Goal: Task Accomplishment & Management: Manage account settings

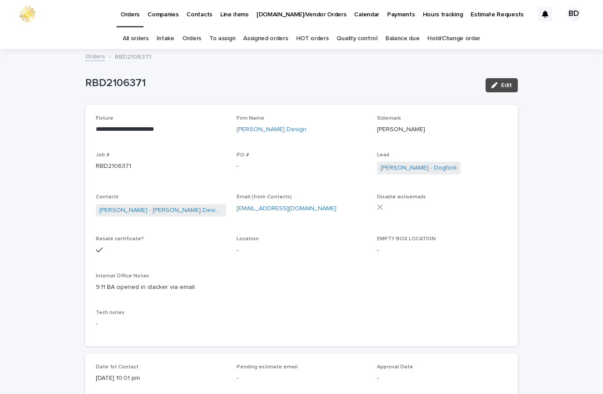
click at [194, 42] on link "Orders" at bounding box center [191, 38] width 19 height 21
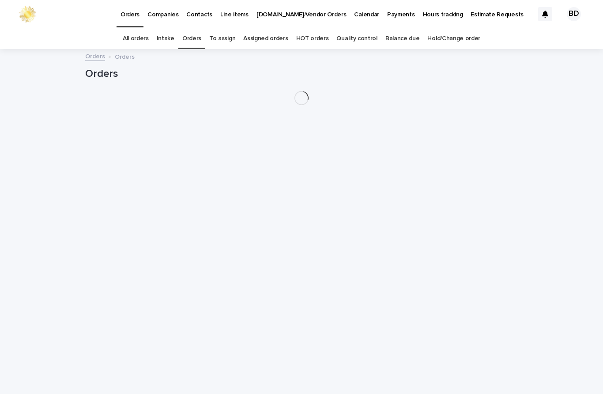
scroll to position [28, 0]
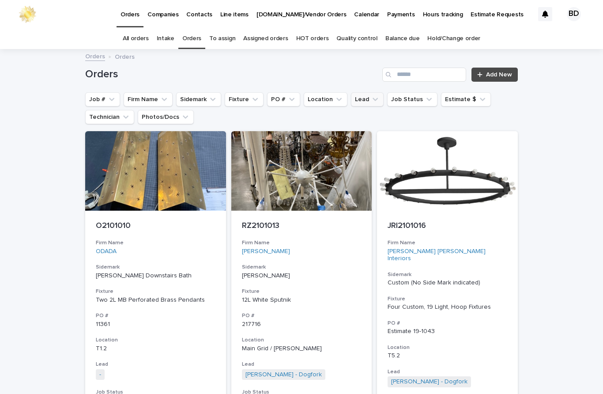
click at [362, 92] on button "Lead" at bounding box center [367, 99] width 33 height 14
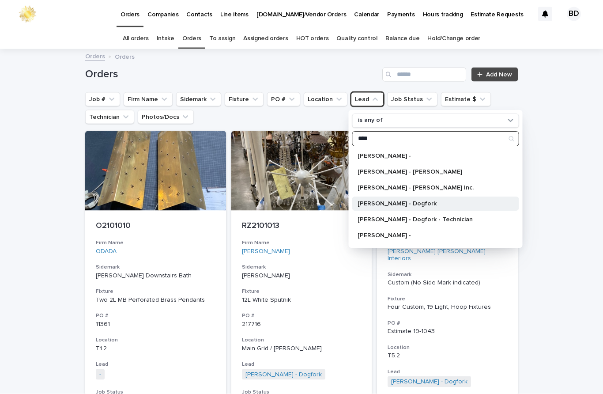
type input "****"
click at [419, 201] on p "[PERSON_NAME] - Dogfork" at bounding box center [431, 204] width 147 height 6
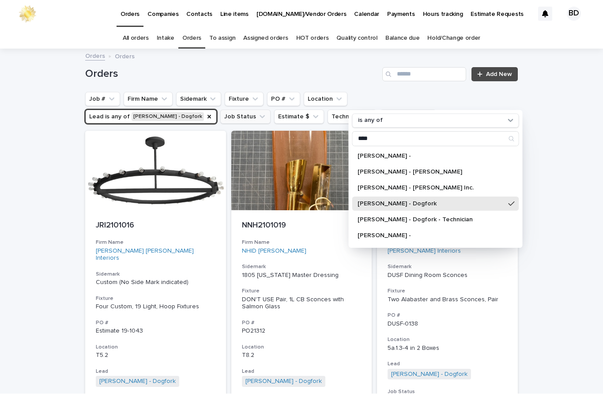
click at [220, 110] on button "Job Status" at bounding box center [245, 117] width 50 height 14
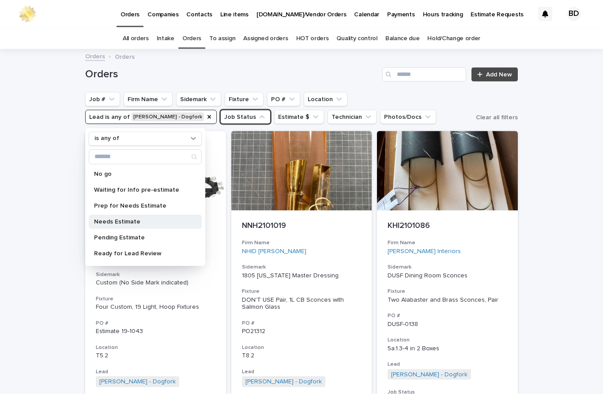
click at [128, 219] on p "Needs Estimate" at bounding box center [141, 222] width 94 height 6
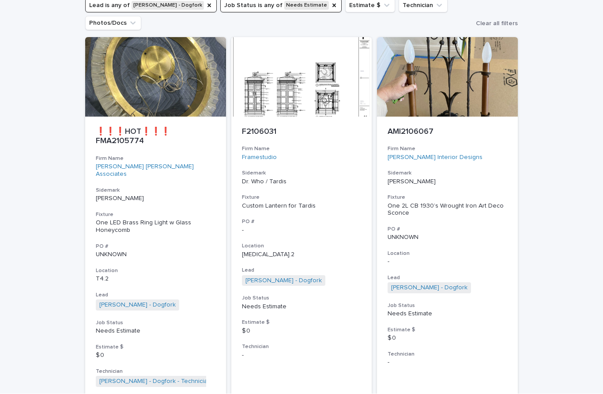
scroll to position [111, 0]
click at [130, 128] on p "❗❗❗HOT❗❗❗ FMA2105774" at bounding box center [156, 137] width 120 height 19
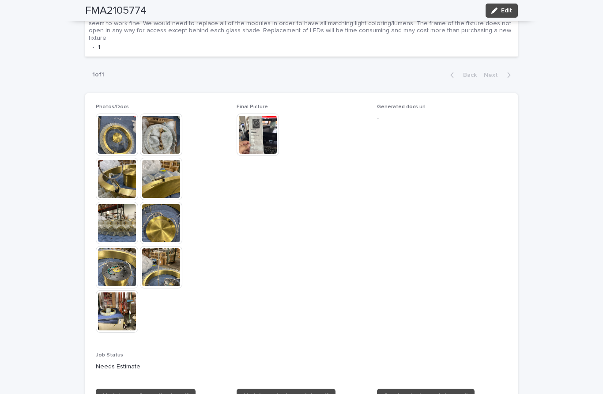
scroll to position [513, 0]
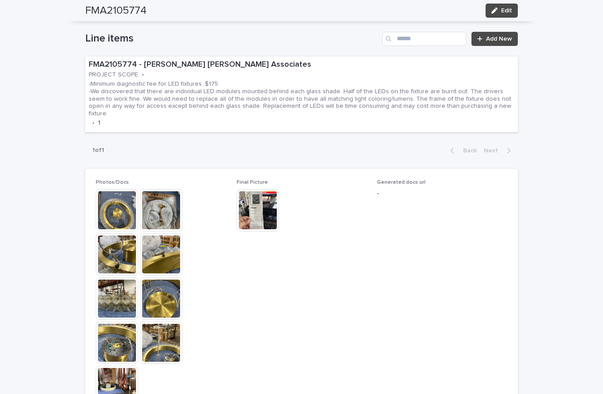
click at [259, 189] on img at bounding box center [258, 210] width 42 height 42
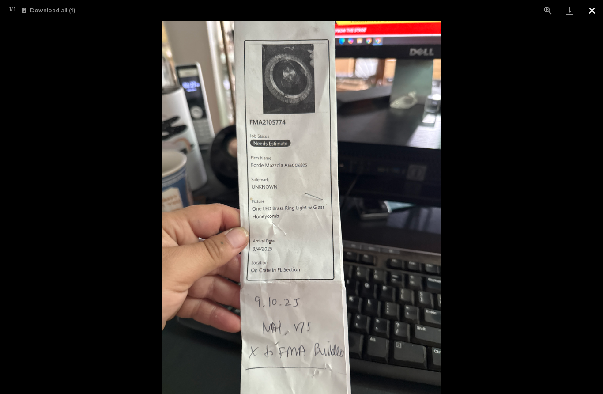
click at [592, 11] on button "Close gallery" at bounding box center [592, 10] width 22 height 21
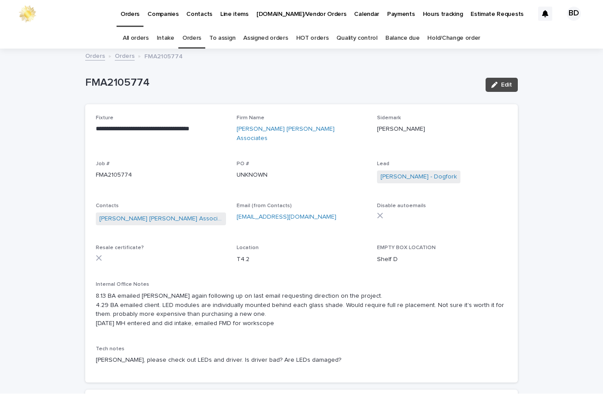
scroll to position [0, 0]
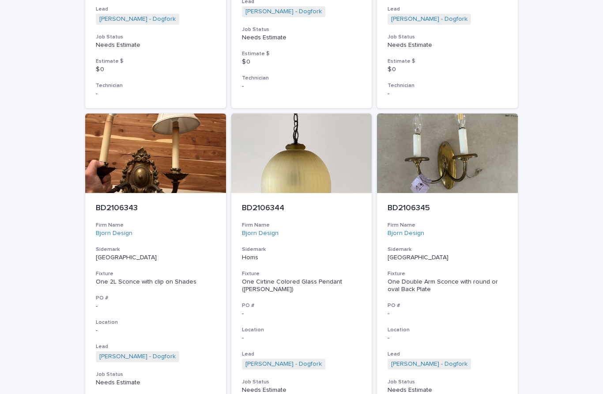
scroll to position [1083, 0]
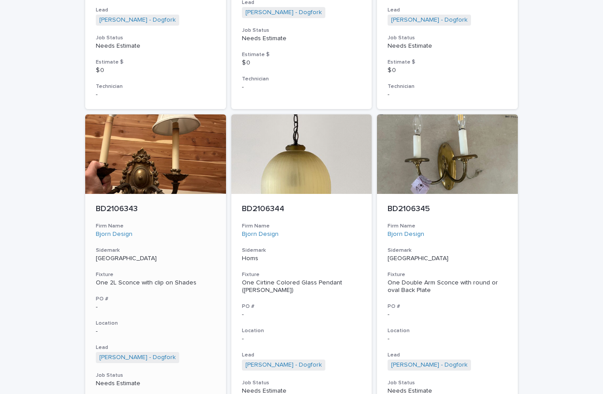
click at [115, 204] on p "BD2106343" at bounding box center [156, 209] width 120 height 10
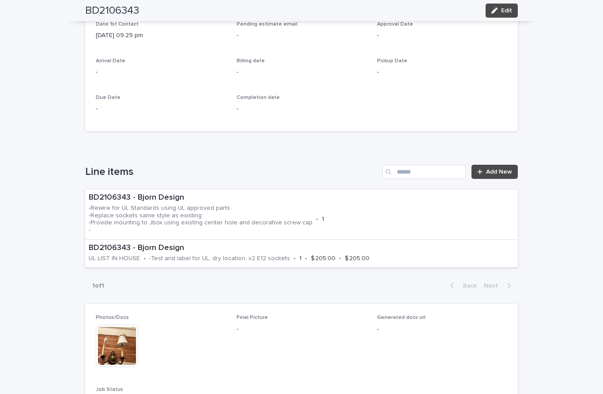
scroll to position [347, 0]
click at [442, 189] on div "BD2106343 - Bjorn Design -Rewire for UL Standards using UL approved parts -Repl…" at bounding box center [301, 214] width 433 height 50
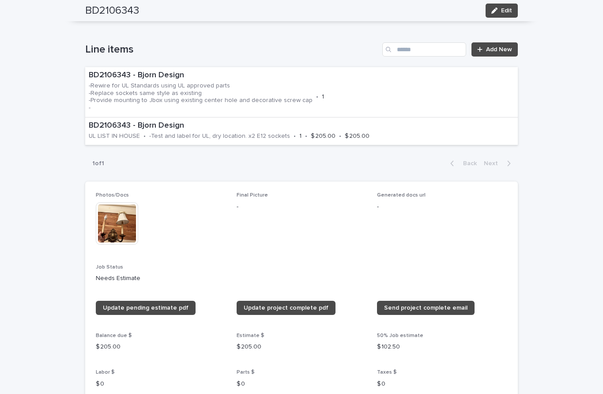
scroll to position [469, 0]
click at [112, 213] on img at bounding box center [117, 223] width 42 height 42
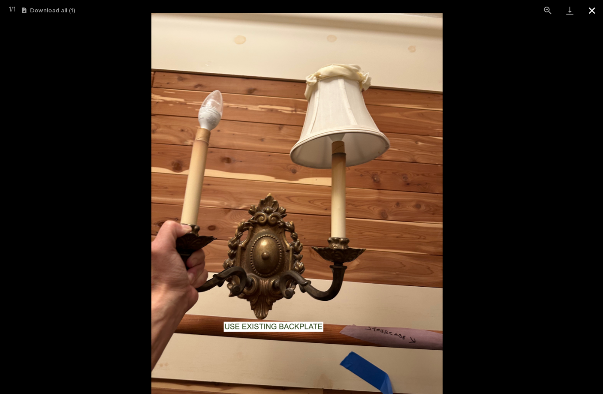
click at [593, 13] on button "Close gallery" at bounding box center [592, 10] width 22 height 21
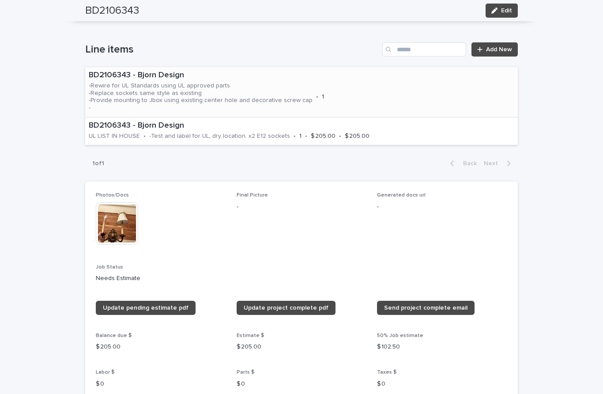
click at [372, 83] on div "BD2106343 - Bjorn Design -Rewire for UL Standards using UL approved parts -Repl…" at bounding box center [254, 92] width 338 height 50
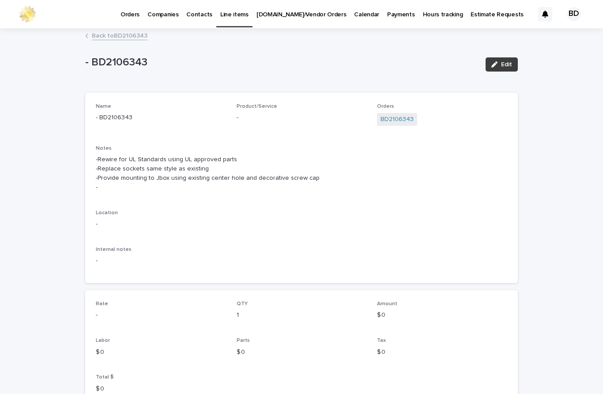
click at [494, 69] on button "Edit" at bounding box center [502, 64] width 32 height 14
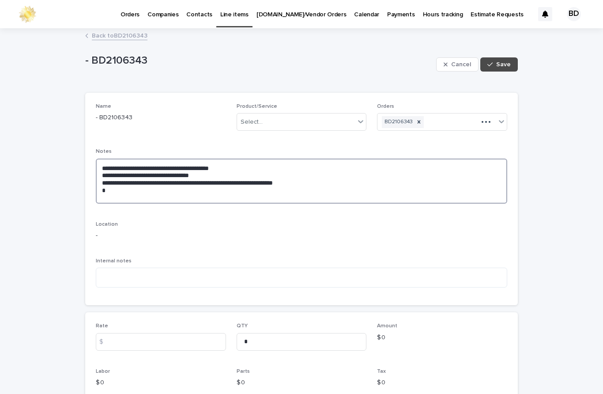
click at [112, 196] on textarea "**********" at bounding box center [302, 181] width 412 height 45
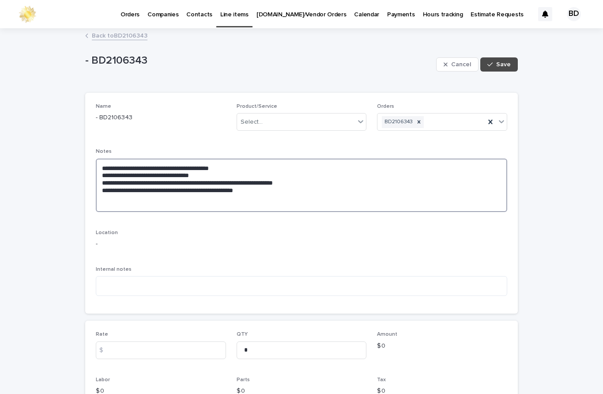
click at [126, 194] on textarea "**********" at bounding box center [302, 185] width 412 height 53
click at [319, 191] on textarea "**********" at bounding box center [302, 185] width 412 height 53
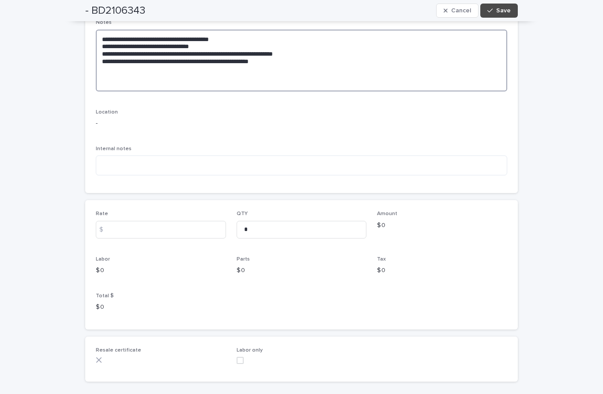
scroll to position [128, 0]
type textarea "**********"
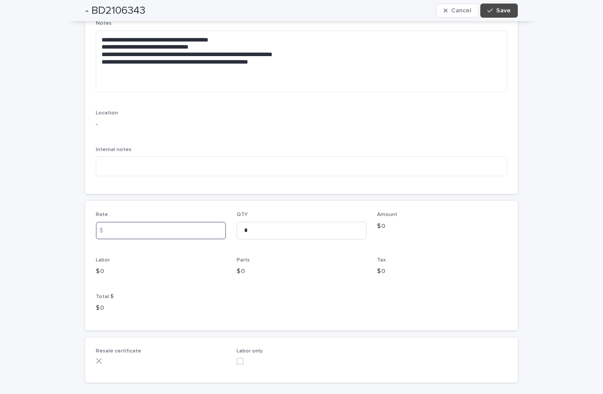
click at [126, 229] on input at bounding box center [161, 231] width 130 height 18
type input "***"
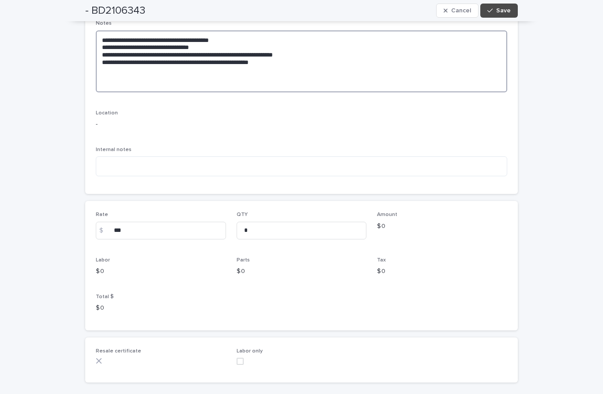
click at [110, 77] on textarea "**********" at bounding box center [302, 61] width 412 height 62
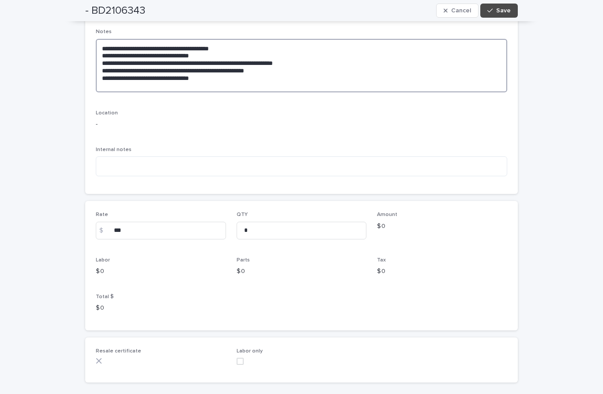
scroll to position [120, 0]
type textarea "**********"
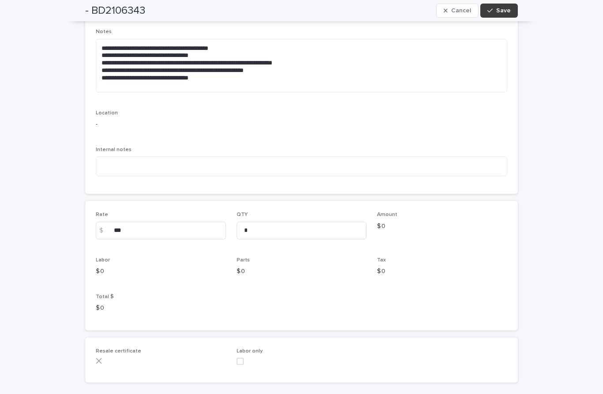
click at [504, 10] on span "Save" at bounding box center [503, 11] width 15 height 6
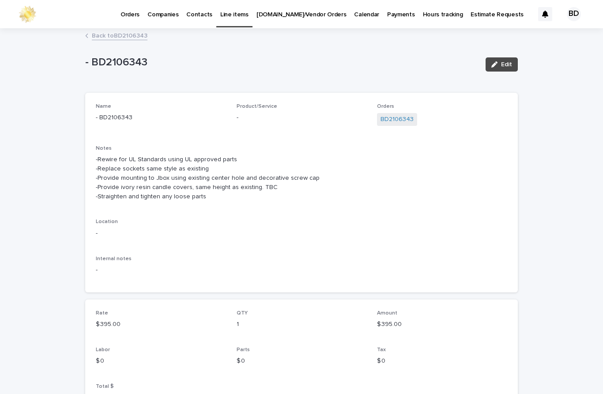
scroll to position [0, 0]
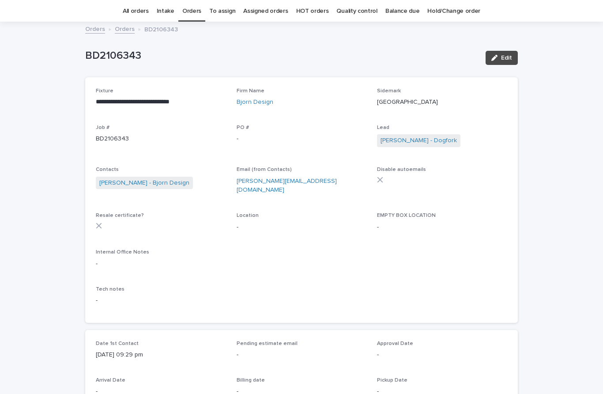
scroll to position [28, 0]
click at [506, 50] on button "Edit" at bounding box center [502, 57] width 32 height 14
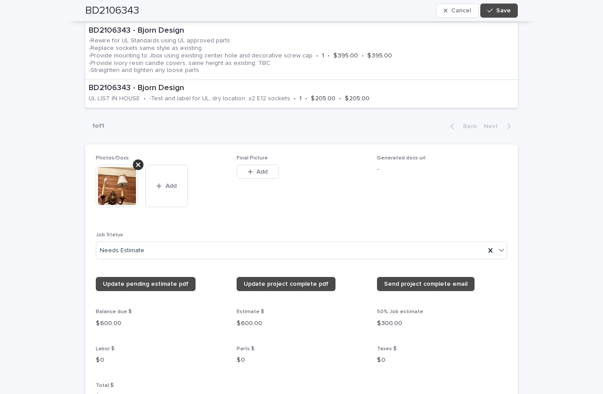
scroll to position [616, 0]
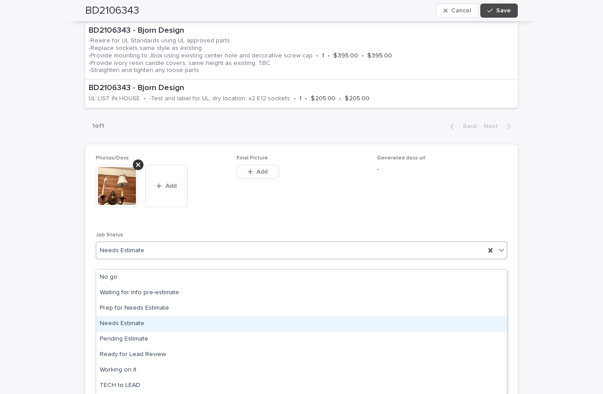
click at [132, 323] on div "Needs Estimate" at bounding box center [301, 323] width 411 height 15
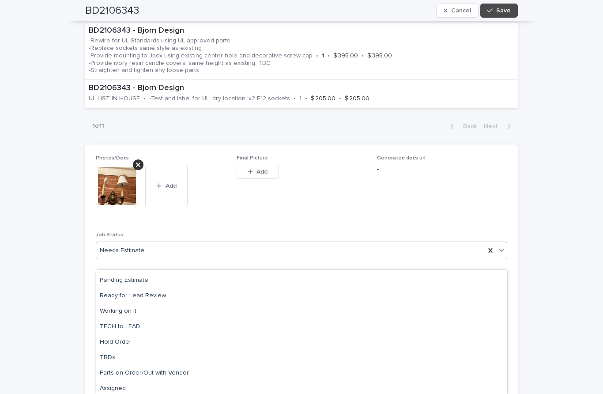
scroll to position [58, 0]
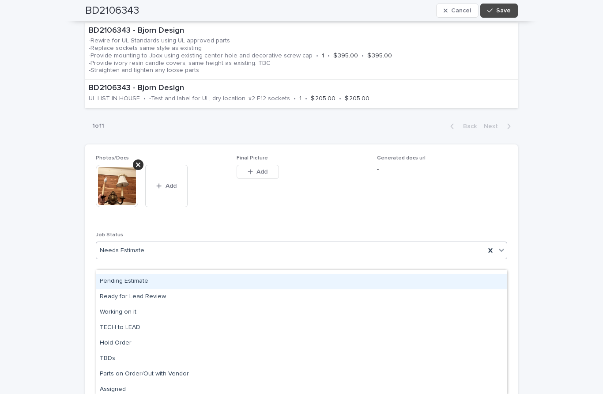
click at [147, 280] on div "Pending Estimate" at bounding box center [301, 281] width 411 height 15
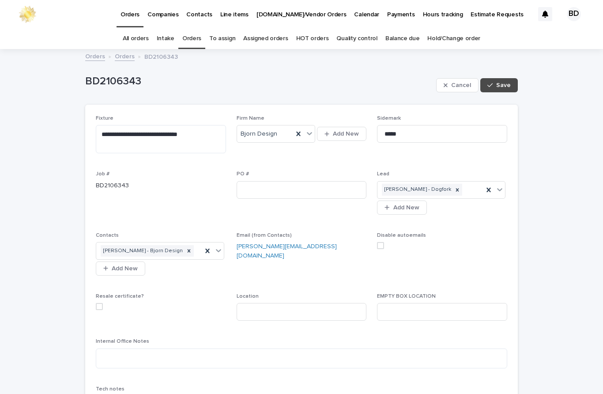
scroll to position [0, 0]
click at [503, 84] on span "Save" at bounding box center [503, 85] width 15 height 6
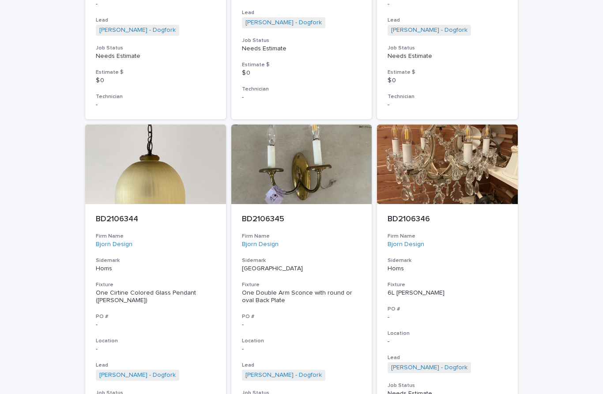
scroll to position [1073, 0]
click at [132, 215] on p "BD2106344" at bounding box center [156, 220] width 120 height 10
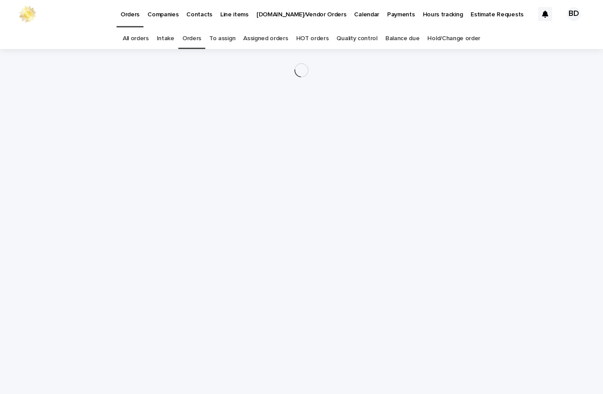
scroll to position [28, 0]
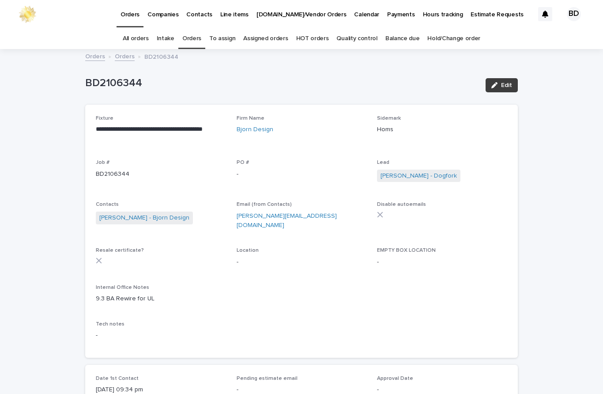
click at [509, 78] on button "Edit" at bounding box center [502, 85] width 32 height 14
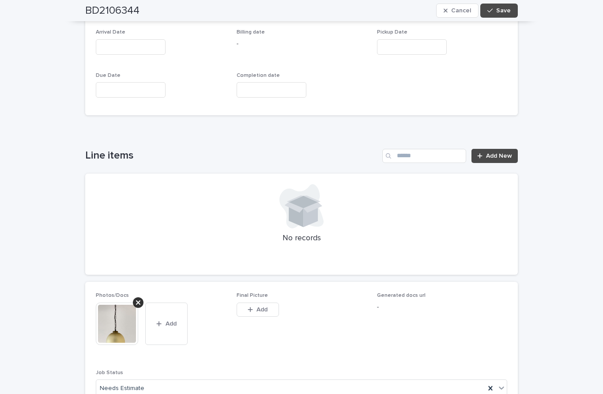
scroll to position [473, 0]
click at [502, 149] on link "Add New" at bounding box center [495, 156] width 46 height 14
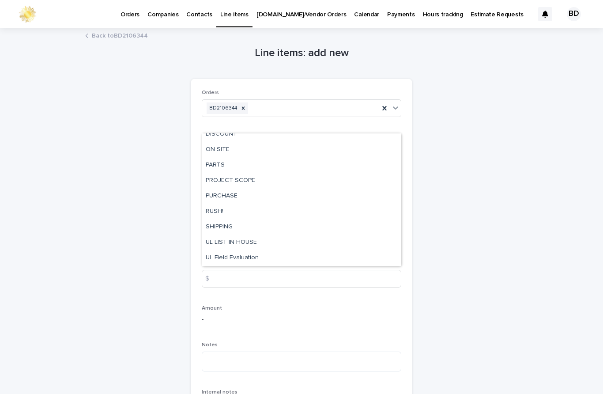
scroll to position [38, 0]
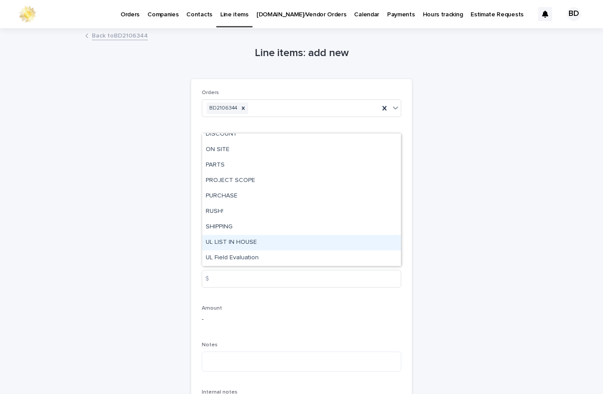
click at [257, 235] on div "UL LIST IN HOUSE" at bounding box center [301, 242] width 199 height 15
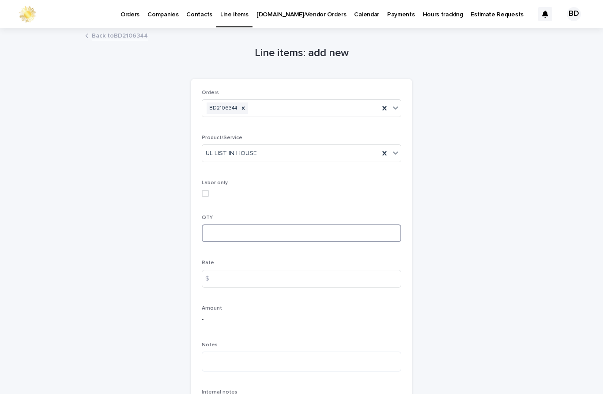
click at [273, 224] on input at bounding box center [302, 233] width 200 height 18
type input "*"
click at [257, 270] on input at bounding box center [302, 279] width 200 height 18
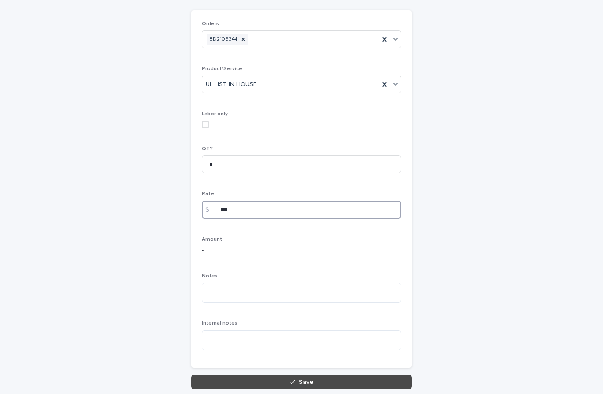
scroll to position [68, 0]
type input "***"
click at [227, 283] on textarea at bounding box center [302, 293] width 200 height 20
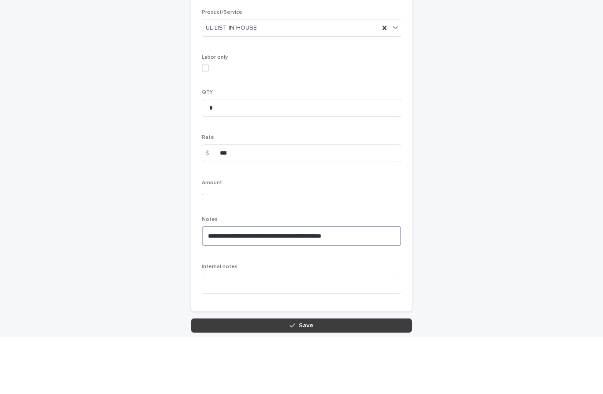
type textarea "**********"
click at [310, 379] on span "Save" at bounding box center [306, 382] width 15 height 6
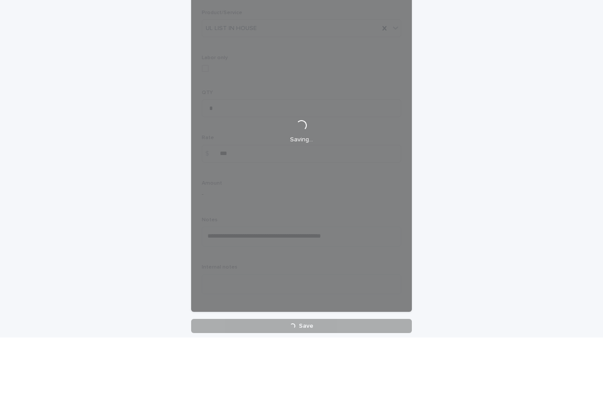
scroll to position [0, 0]
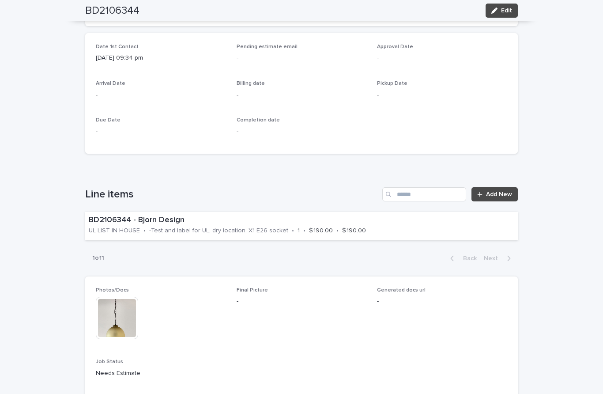
scroll to position [332, 0]
click at [502, 191] on span "Add New" at bounding box center [499, 194] width 26 height 6
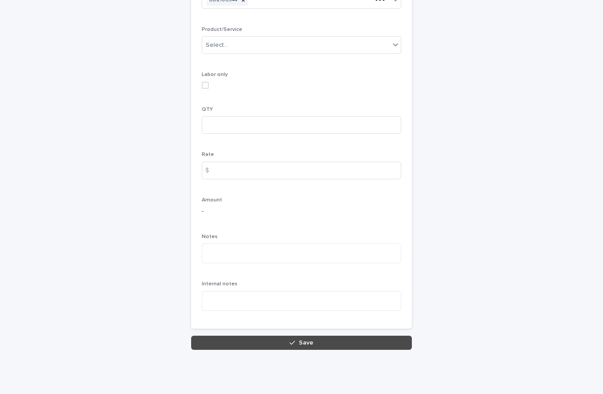
scroll to position [68, 0]
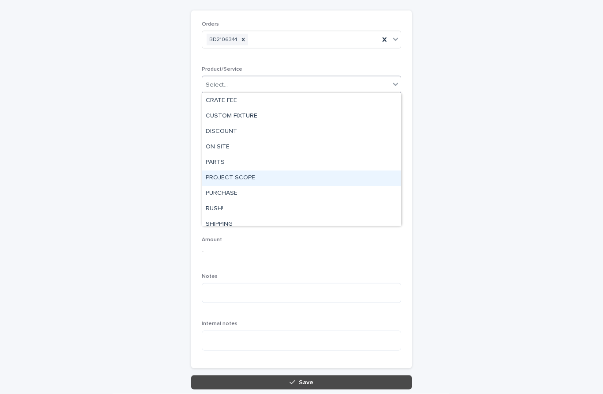
click at [254, 178] on div "PROJECT SCOPE" at bounding box center [301, 177] width 199 height 15
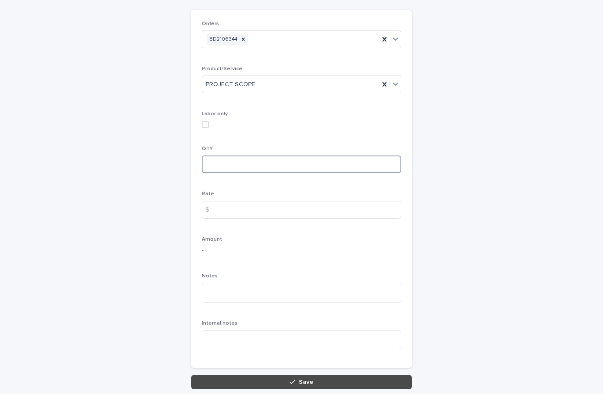
click at [247, 163] on input at bounding box center [302, 165] width 200 height 18
type input "*"
click at [263, 296] on textarea at bounding box center [302, 293] width 200 height 20
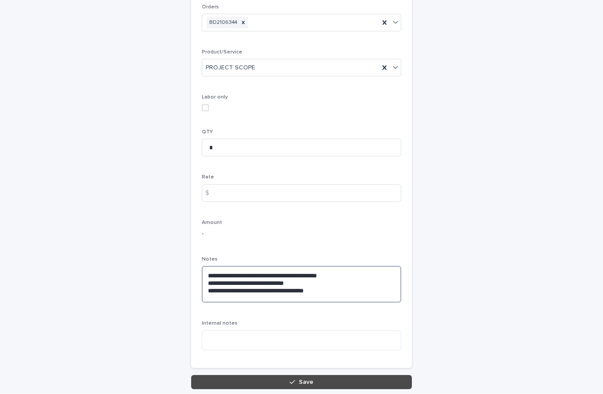
scroll to position [85, 0]
type textarea "**********"
click at [412, 237] on div "**********" at bounding box center [301, 167] width 433 height 446
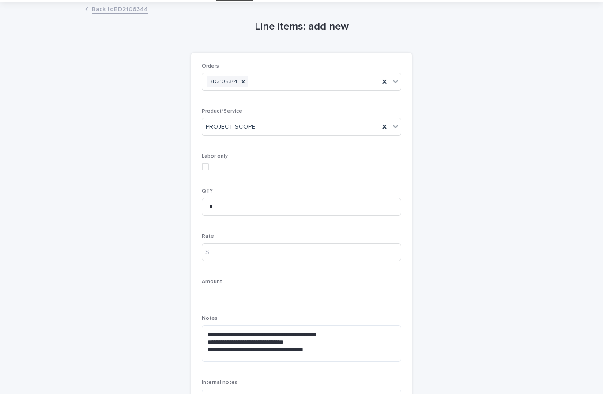
scroll to position [26, 0]
click at [237, 252] on input at bounding box center [302, 252] width 200 height 18
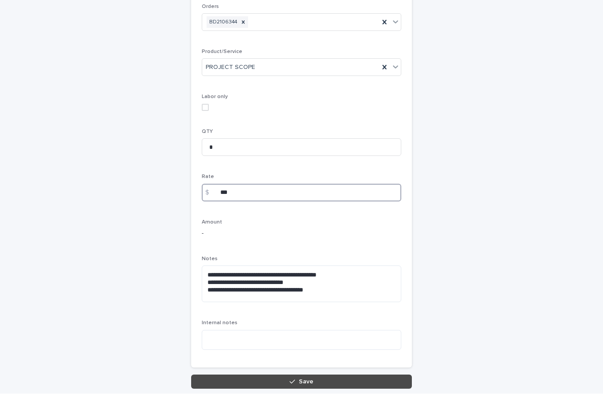
scroll to position [85, 0]
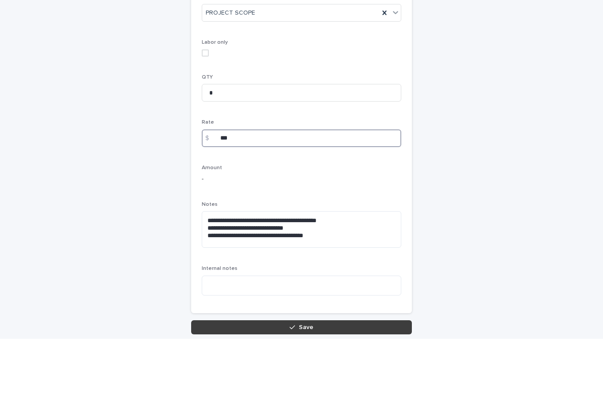
type input "***"
click at [318, 375] on button "Save" at bounding box center [301, 382] width 221 height 14
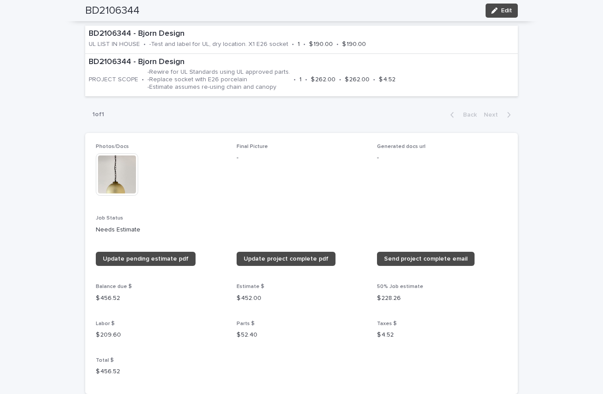
scroll to position [518, 0]
click at [505, 17] on button "Edit" at bounding box center [502, 11] width 32 height 14
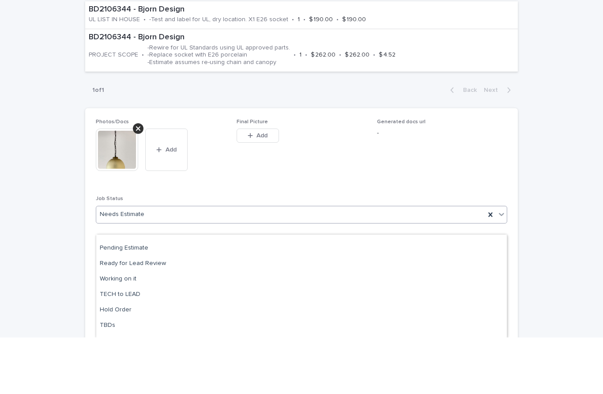
scroll to position [55, 0]
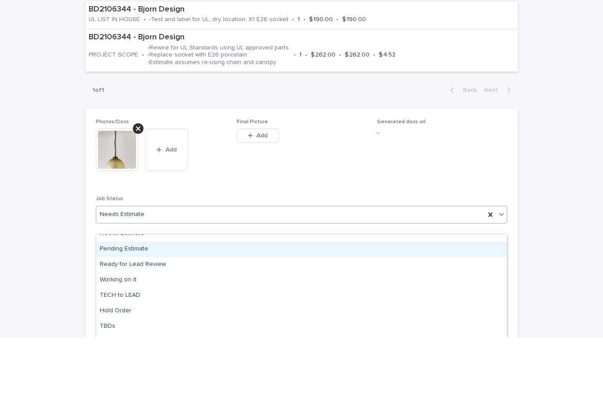
click at [136, 298] on div "Pending Estimate" at bounding box center [301, 305] width 411 height 15
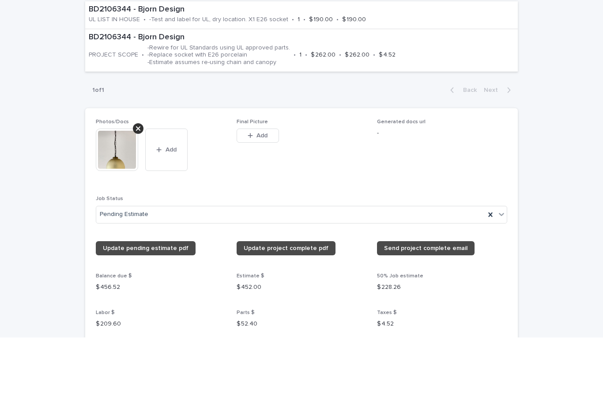
scroll to position [0, 0]
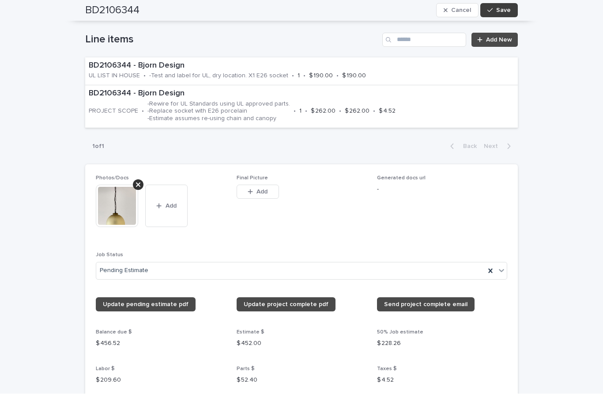
click at [510, 10] on span "Save" at bounding box center [503, 11] width 15 height 6
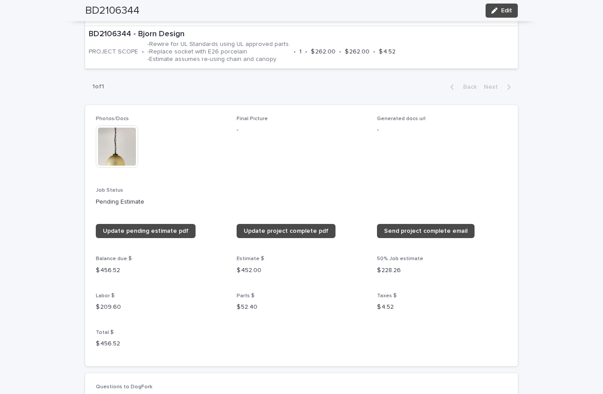
scroll to position [546, 0]
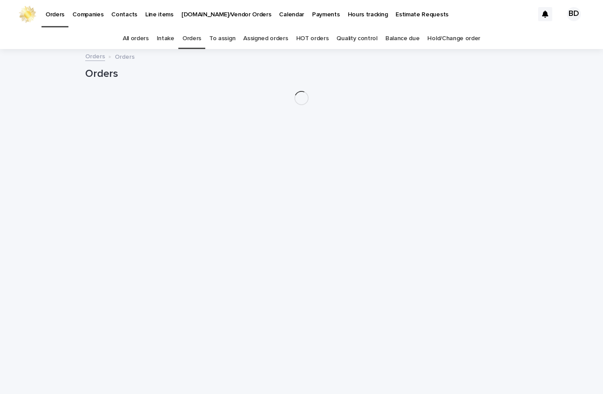
scroll to position [28, 0]
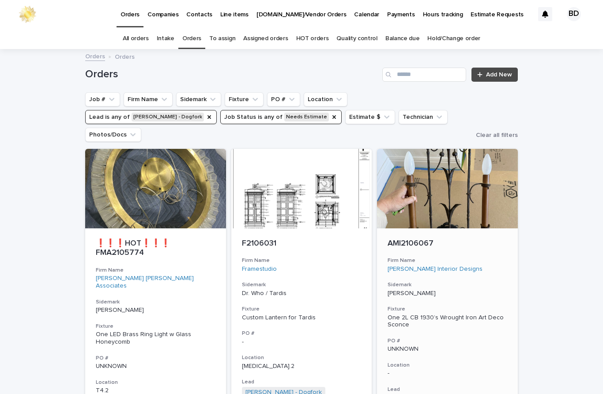
click at [508, 256] on div "AMI2106067 Firm Name [PERSON_NAME] Interior Designs Sidemark [PERSON_NAME] Fixt…" at bounding box center [447, 358] width 141 height 260
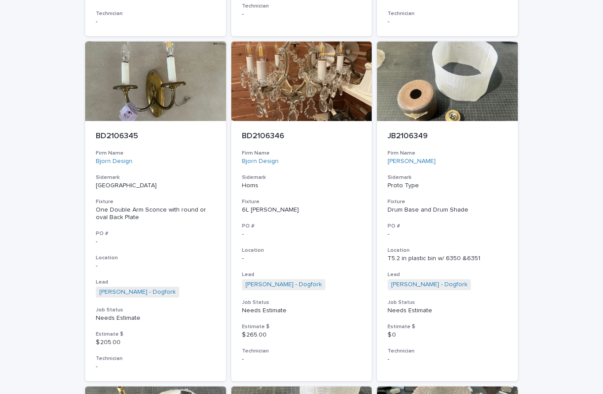
scroll to position [1156, 0]
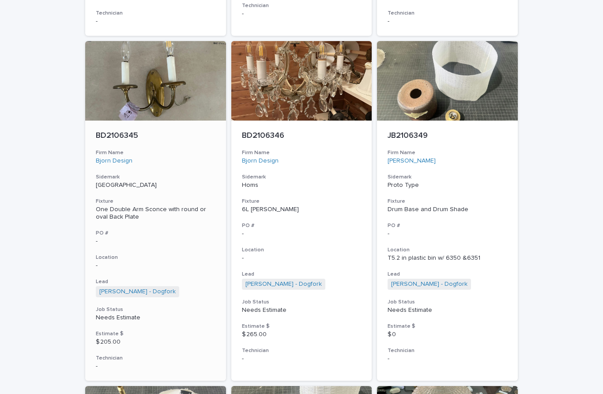
click at [117, 131] on p "BD2106345" at bounding box center [156, 136] width 120 height 10
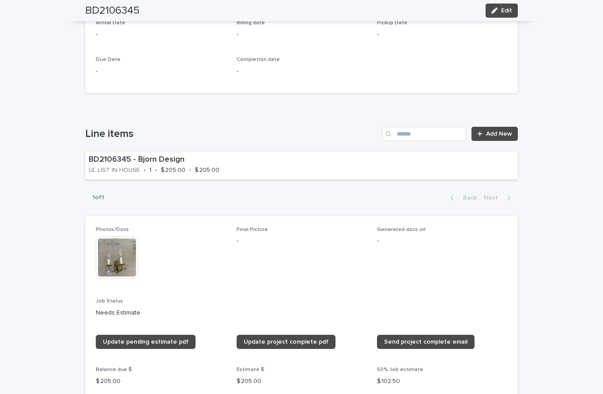
scroll to position [393, 0]
click at [121, 236] on img at bounding box center [117, 257] width 42 height 42
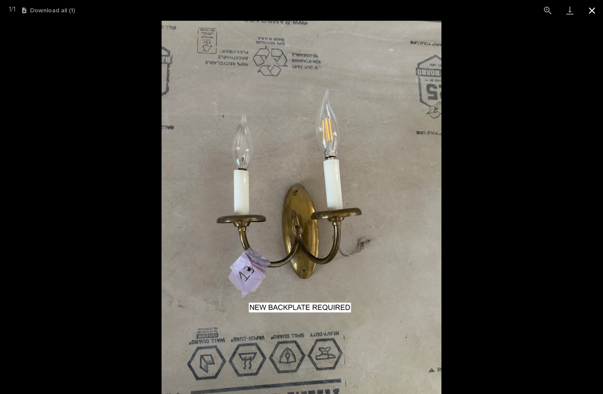
click at [594, 10] on button "Close gallery" at bounding box center [592, 10] width 22 height 21
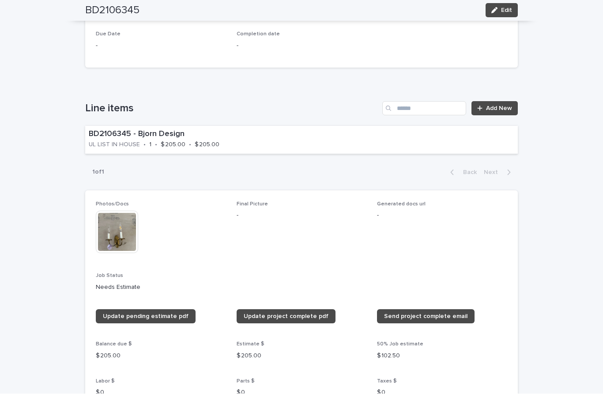
scroll to position [417, 0]
click at [502, 106] on span "Add New" at bounding box center [499, 109] width 26 height 6
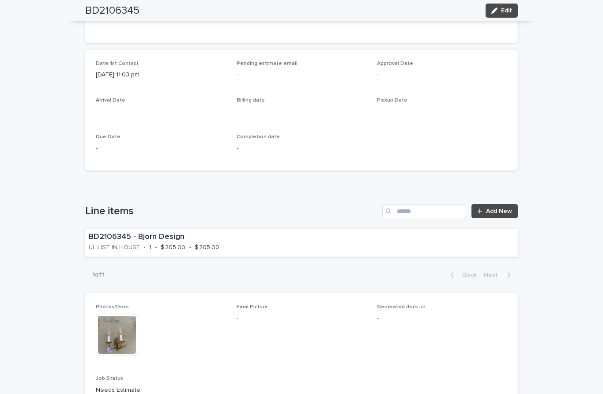
scroll to position [315, 0]
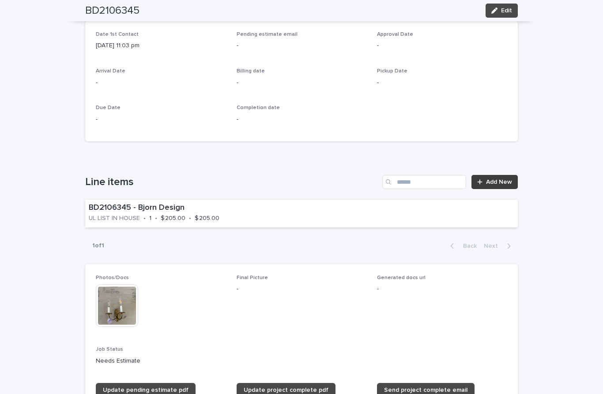
click at [499, 179] on span "Add New" at bounding box center [499, 182] width 26 height 6
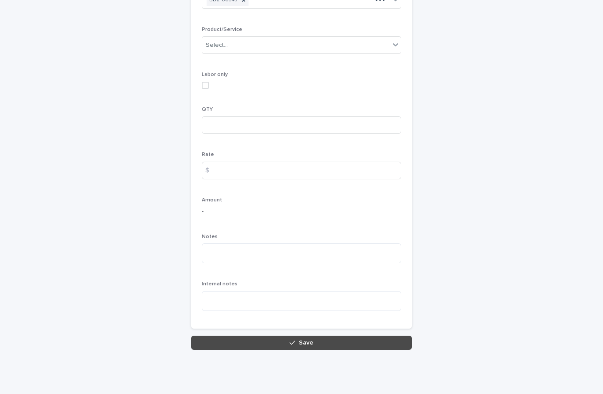
scroll to position [68, 0]
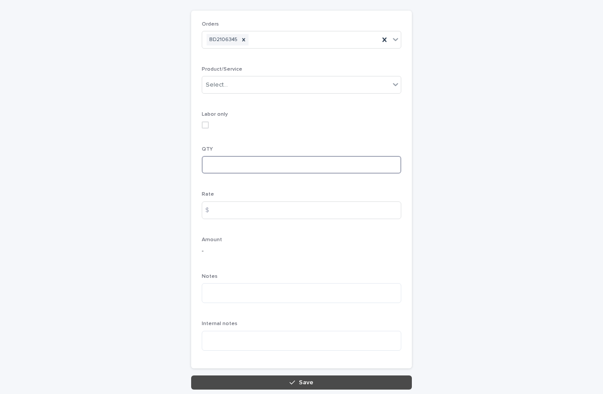
click at [220, 164] on input at bounding box center [302, 165] width 200 height 18
type input "*"
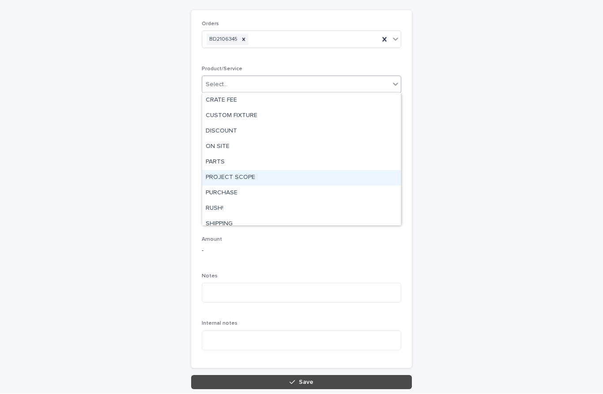
click at [251, 175] on div "PROJECT SCOPE" at bounding box center [301, 177] width 199 height 15
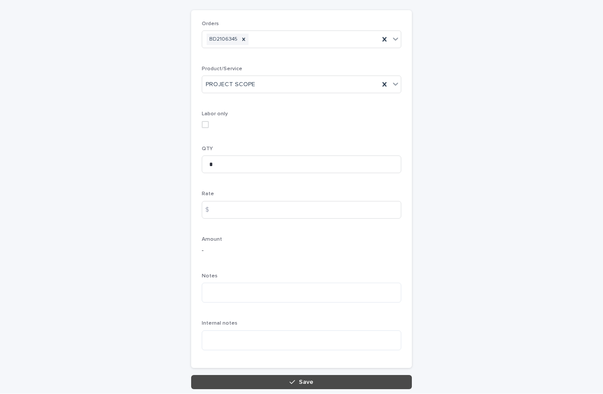
click at [478, 144] on div "Line items: add new Loading... Saving… Loading... Saving… Loading... Saving… Or…" at bounding box center [301, 175] width 433 height 429
click at [238, 294] on textarea at bounding box center [302, 293] width 200 height 20
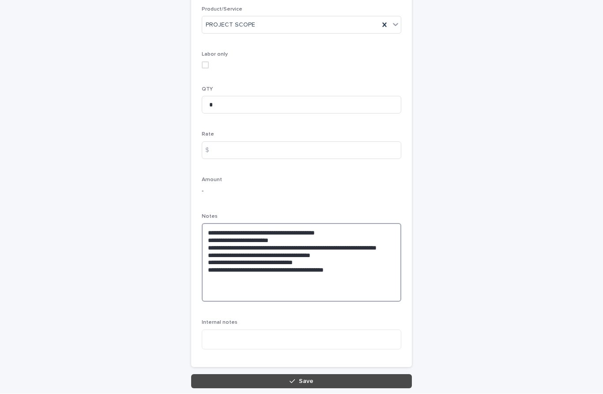
scroll to position [127, 0]
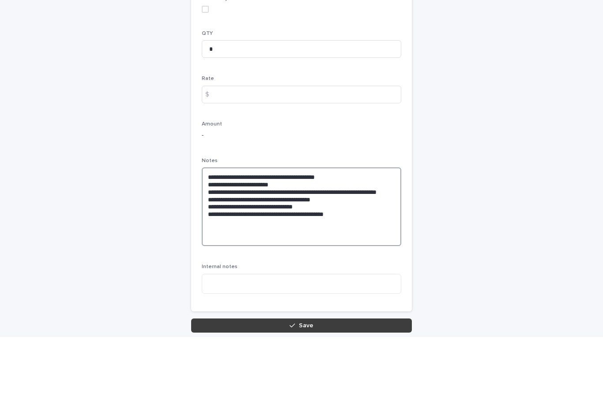
type textarea "**********"
click at [302, 375] on button "Save" at bounding box center [301, 382] width 221 height 14
